Goal: Communication & Community: Participate in discussion

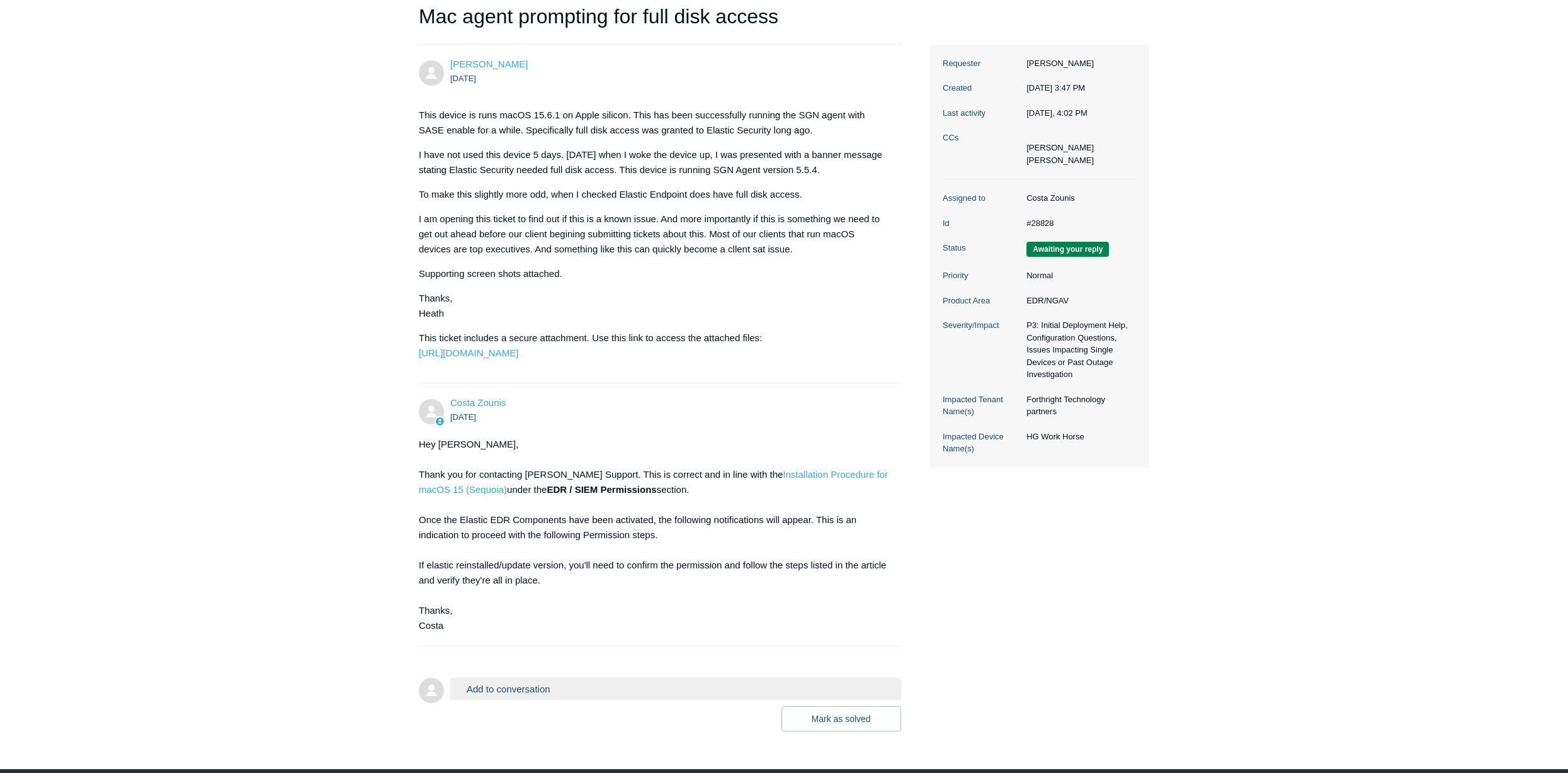
scroll to position [214, 0]
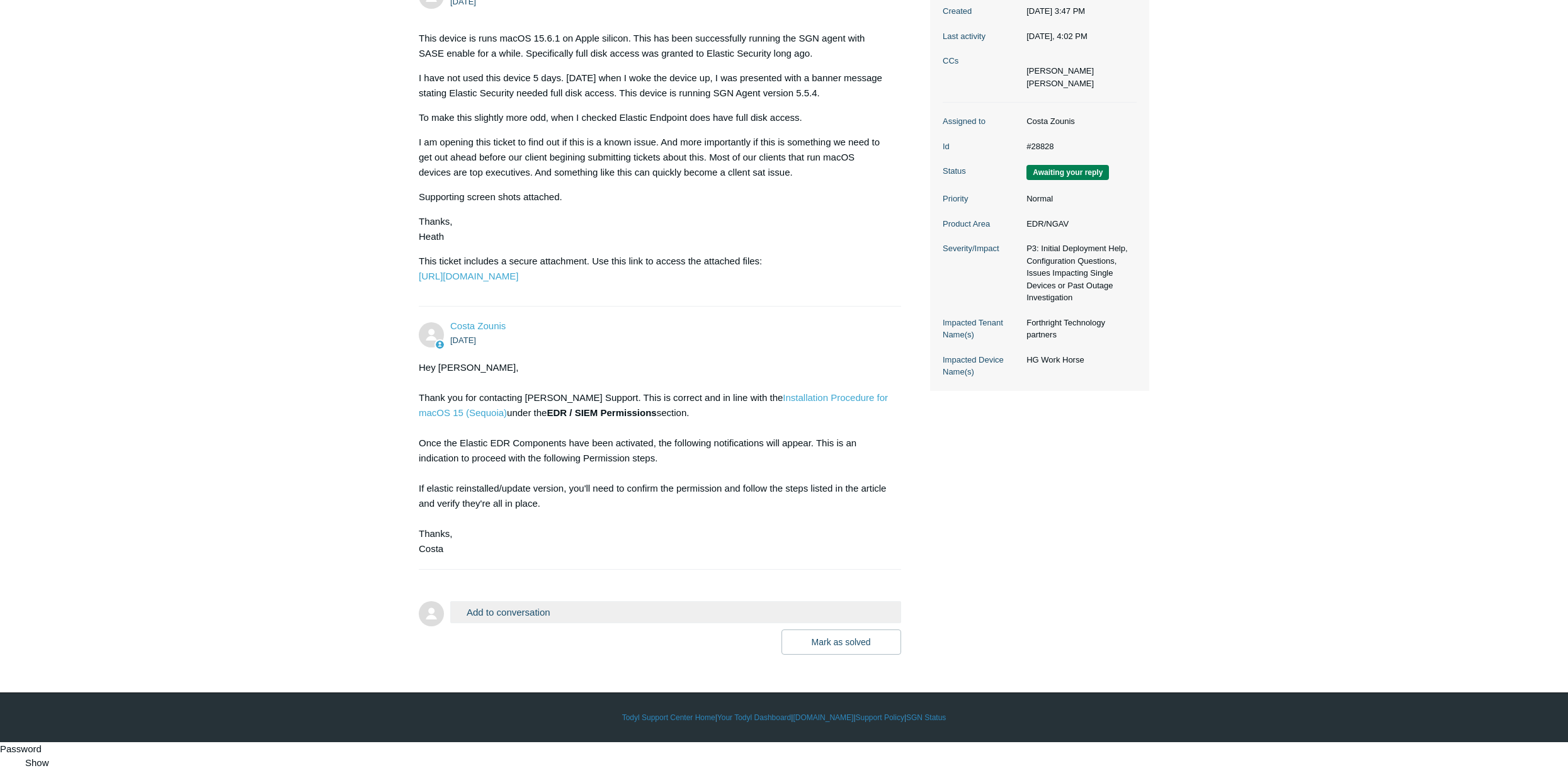
click at [753, 624] on button "Add to conversation" at bounding box center [675, 612] width 451 height 22
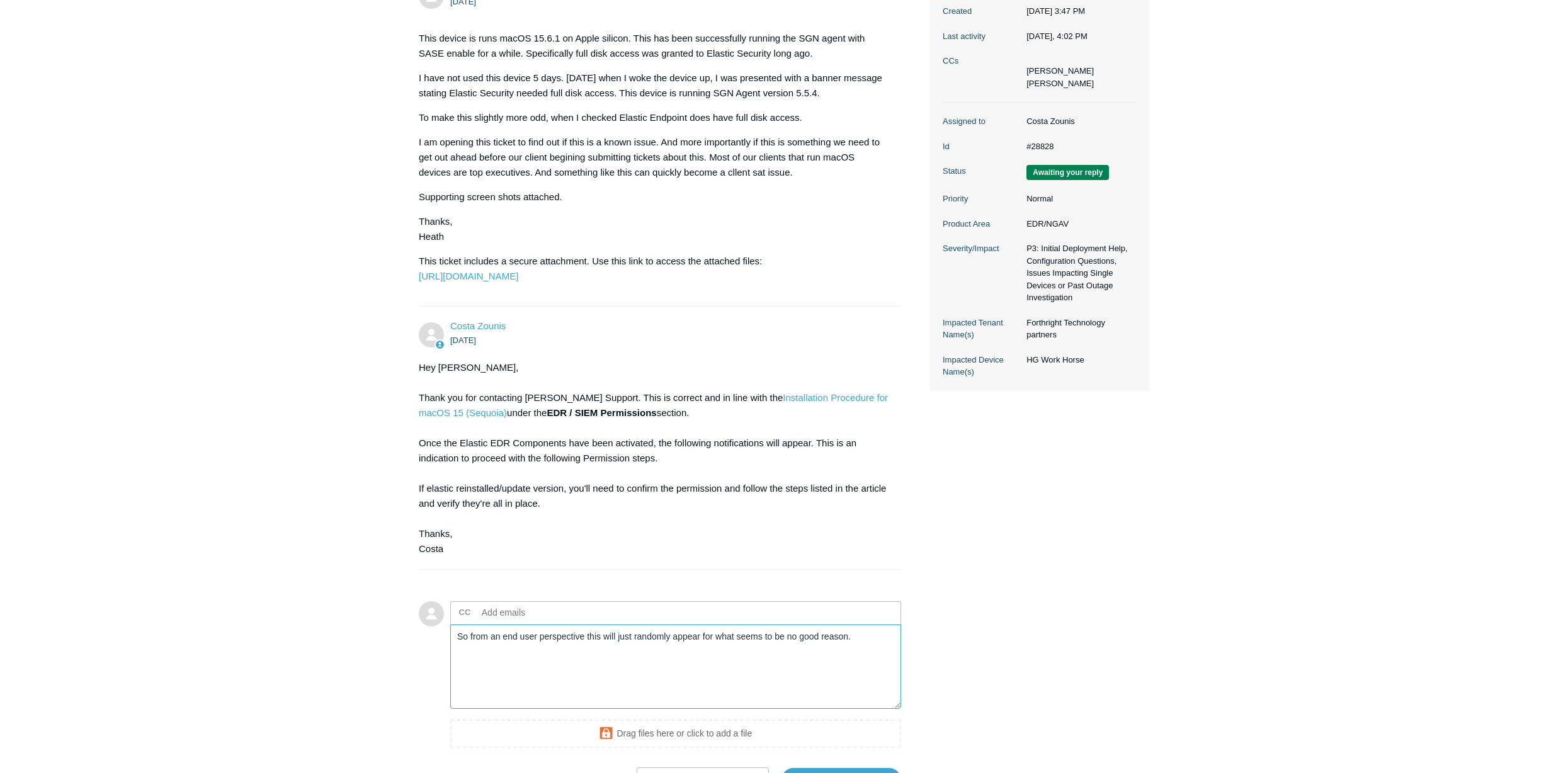
scroll to position [351, 0]
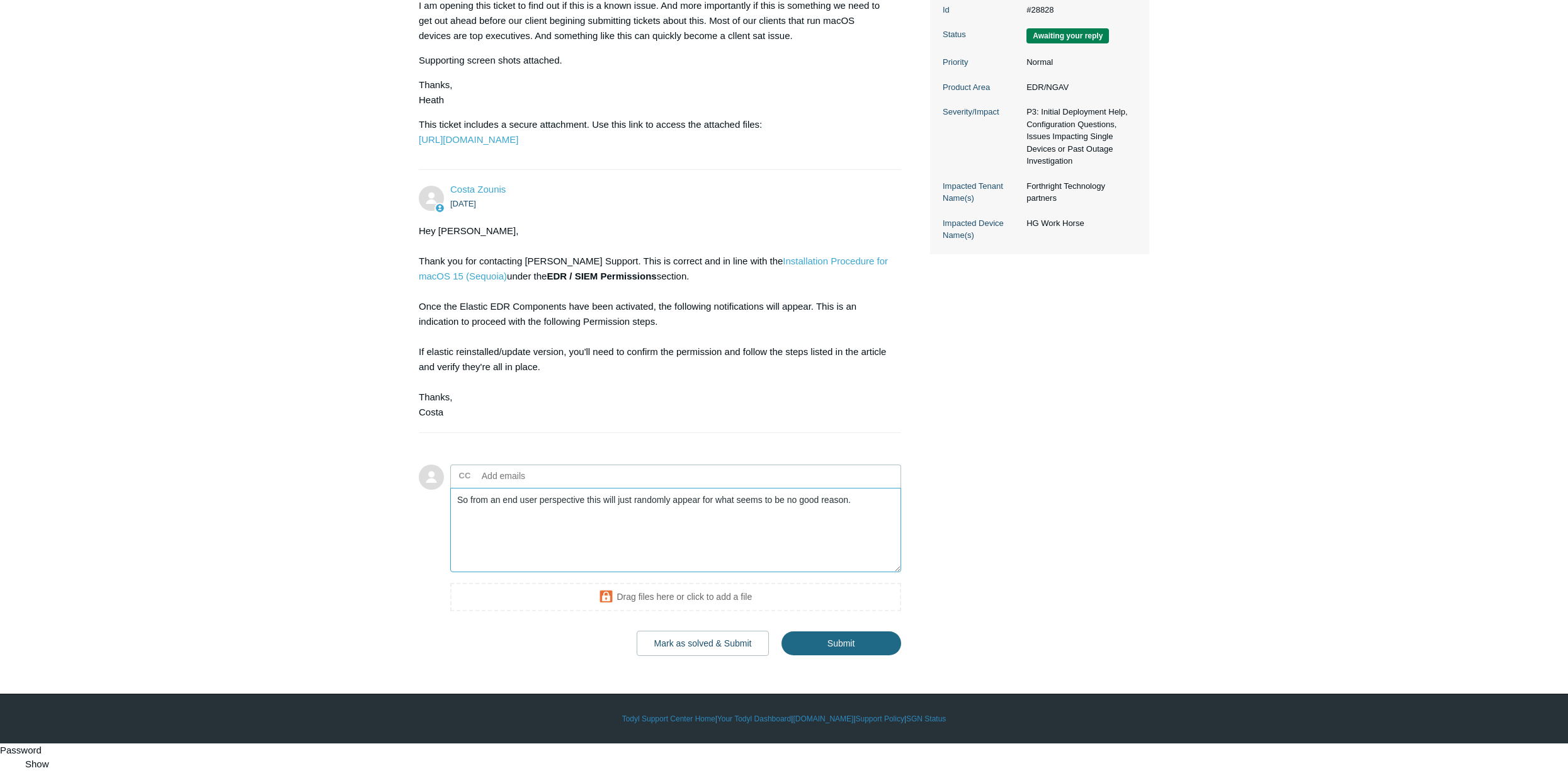
type textarea "So from an end user perspective this will just randomly appear for what seems t…"
click at [852, 657] on input "Submit" at bounding box center [841, 644] width 120 height 26
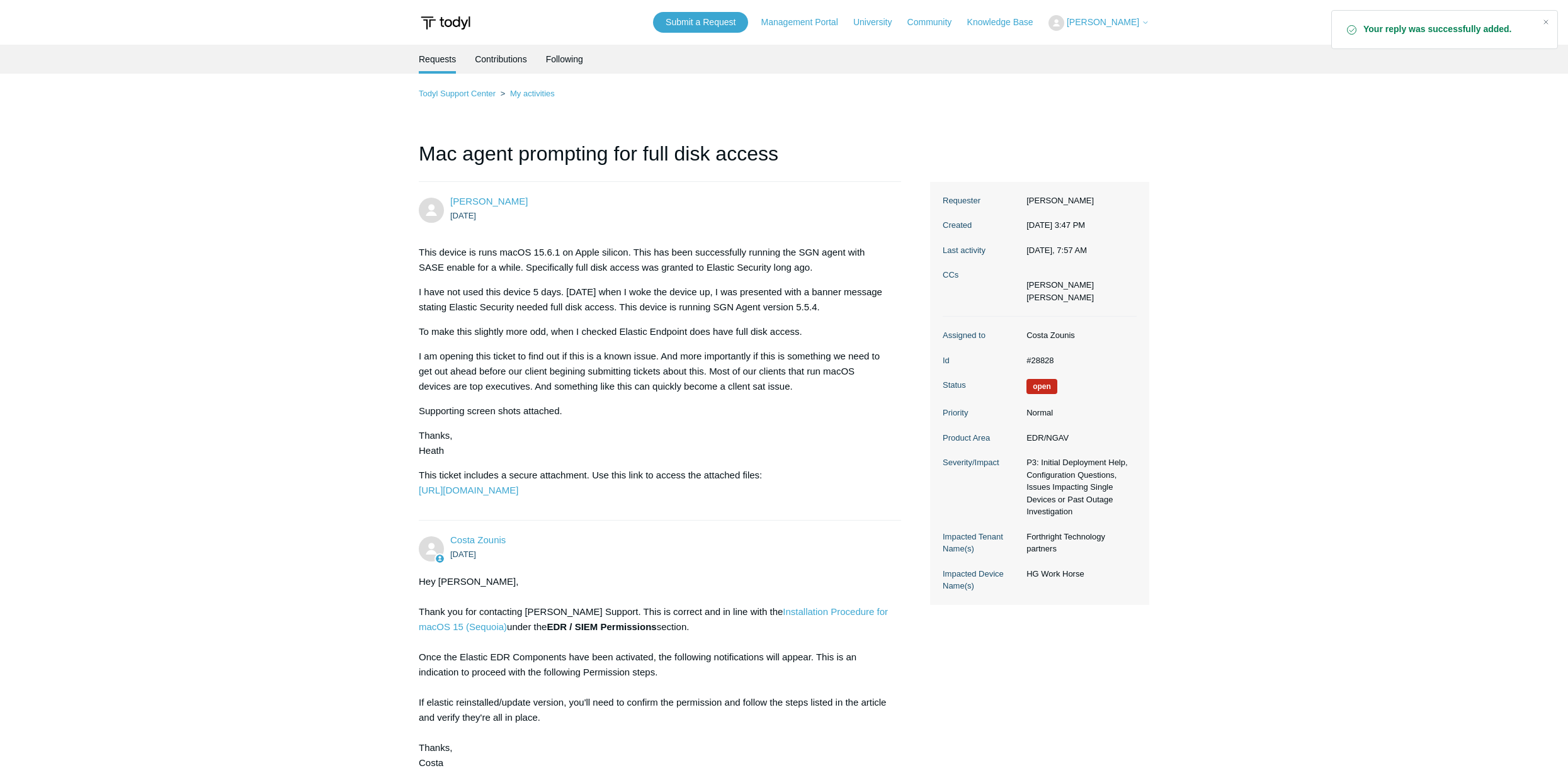
click at [141, 101] on main "Requests Contributions Following Todyl Support Center My activities Mac agent p…" at bounding box center [784, 507] width 1568 height 925
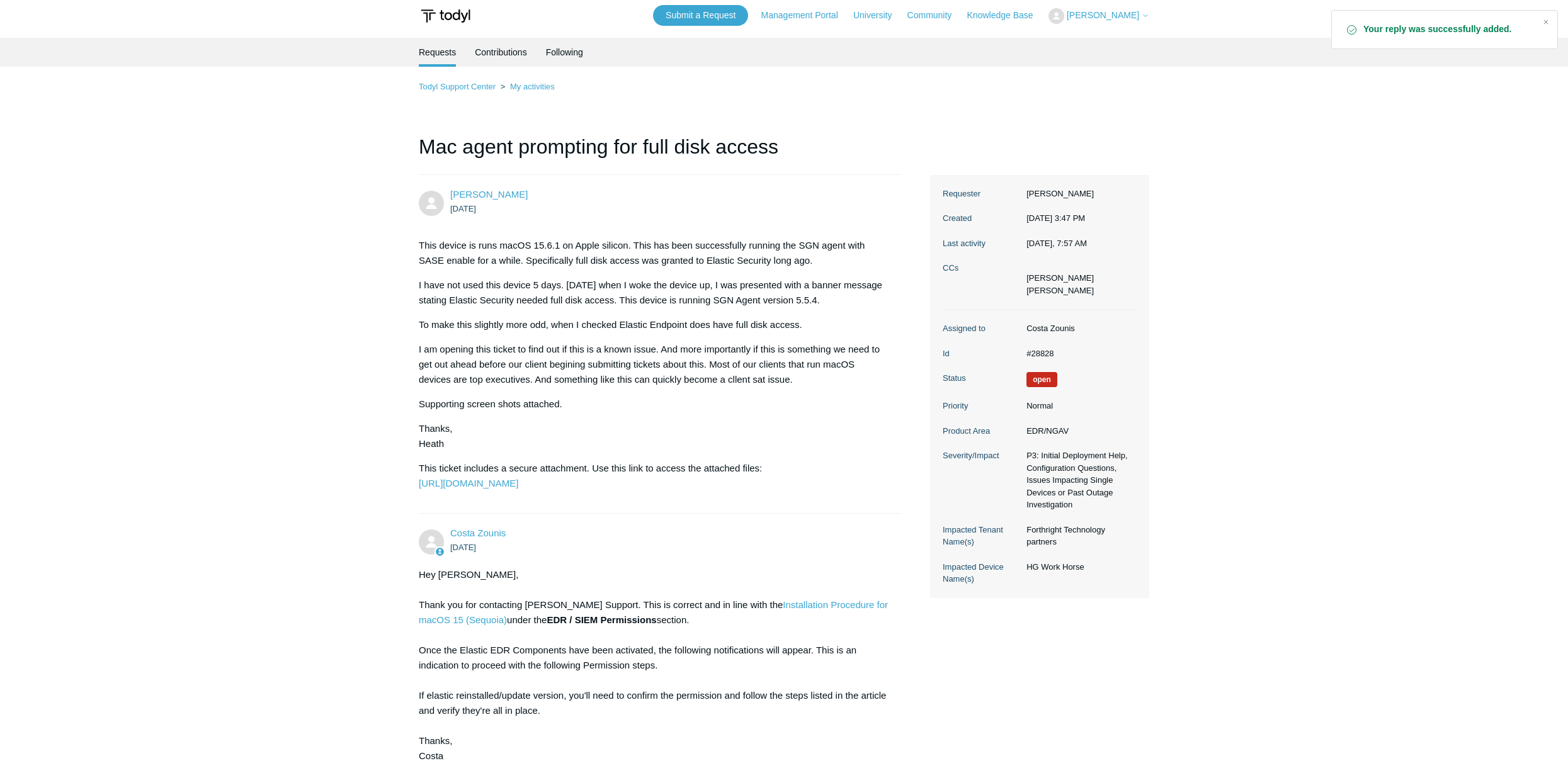
scroll to position [9, 0]
click at [947, 18] on link "Community" at bounding box center [936, 13] width 57 height 13
